Goal: Register for event/course

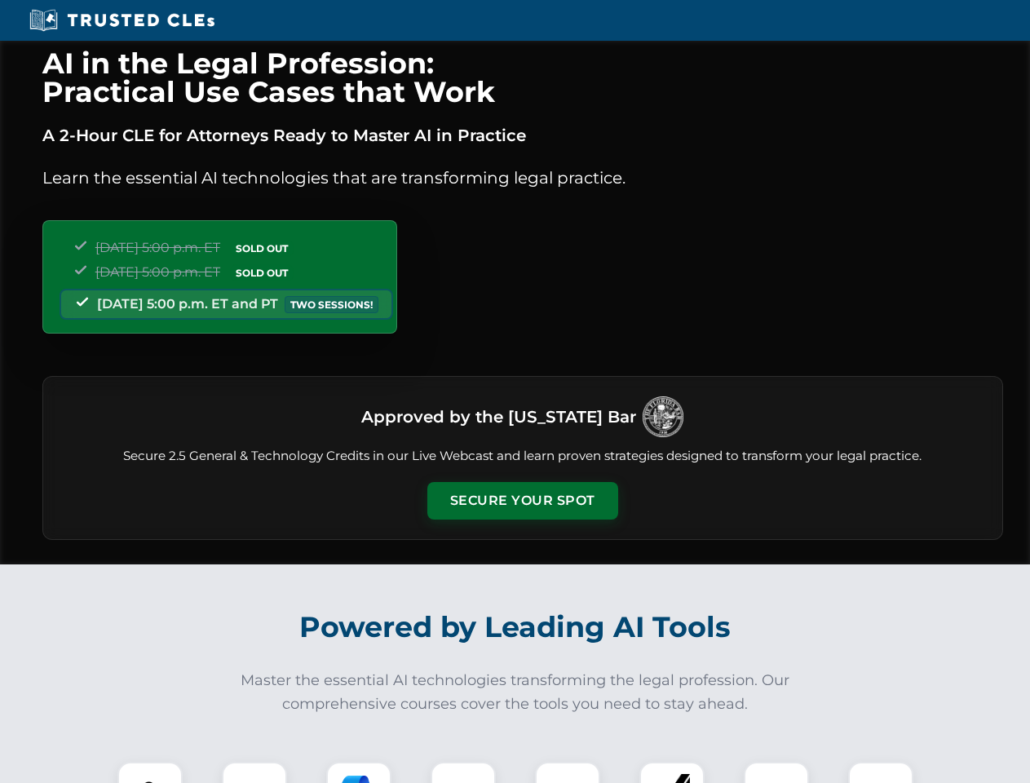
click at [522, 501] on button "Secure Your Spot" at bounding box center [522, 501] width 191 height 38
click at [150, 772] on img at bounding box center [149, 794] width 47 height 47
click at [254, 772] on div at bounding box center [254, 794] width 65 height 65
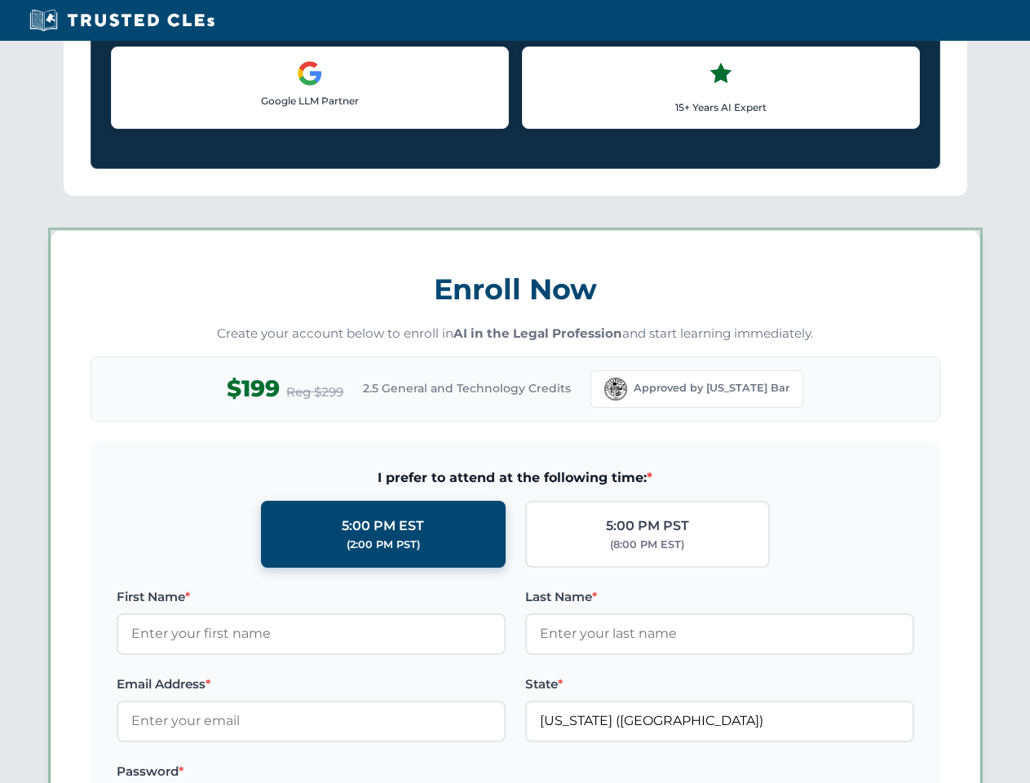
click at [463, 772] on label "Password *" at bounding box center [311, 772] width 389 height 20
